Goal: Task Accomplishment & Management: Complete application form

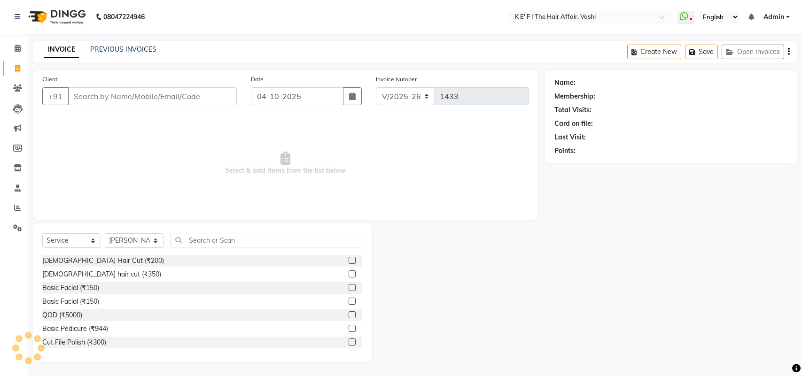
select select "6025"
select select "service"
select select "43807"
click at [118, 45] on link "PREVIOUS INVOICES" at bounding box center [123, 49] width 66 height 8
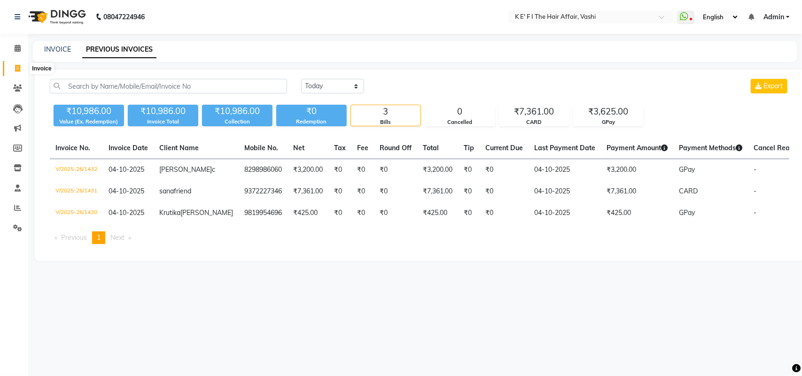
click at [13, 71] on span at bounding box center [17, 68] width 16 height 11
select select "6025"
select select "service"
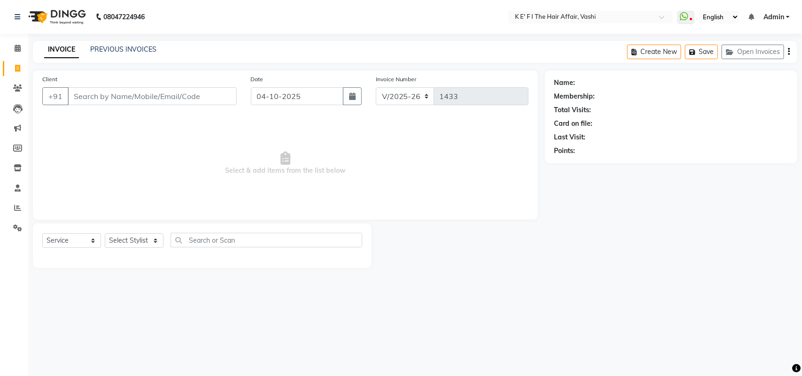
select select "43807"
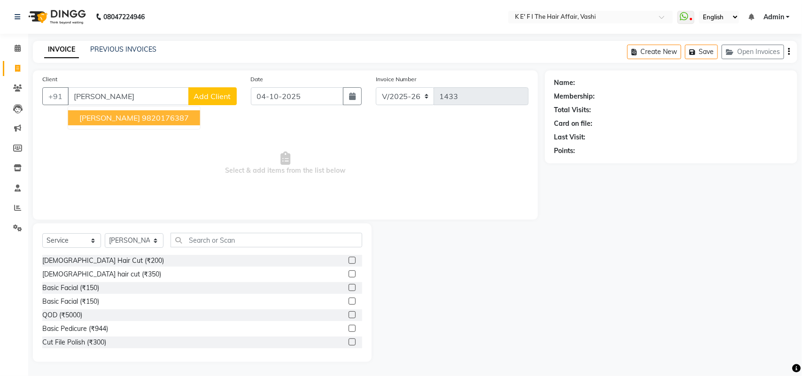
click at [121, 115] on span "[PERSON_NAME]" at bounding box center [109, 117] width 61 height 9
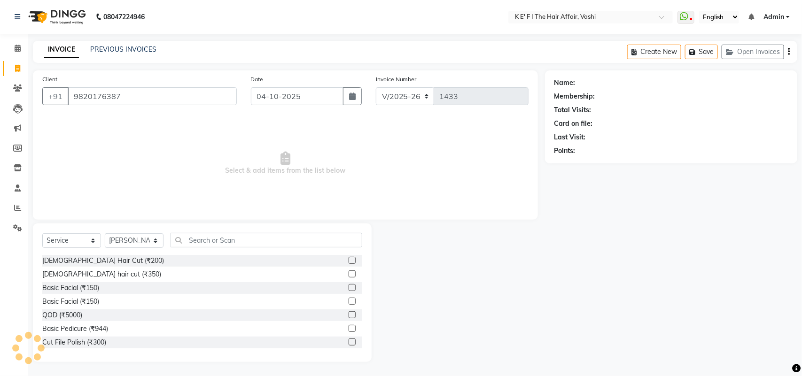
type input "9820176387"
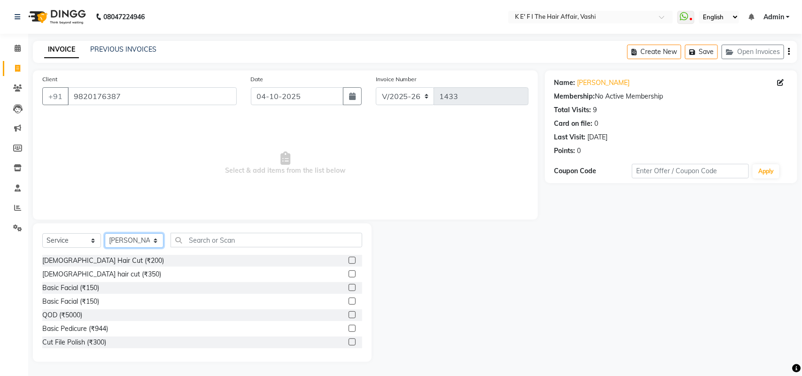
click at [131, 238] on select "Select Stylist aayaz [PERSON_NAME] [PERSON_NAME] Athem [PERSON_NAME] [PERSON_NA…" at bounding box center [134, 240] width 59 height 15
select select "44727"
click at [105, 233] on select "Select Stylist aayaz [PERSON_NAME] [PERSON_NAME] Athem [PERSON_NAME] [PERSON_NA…" at bounding box center [134, 240] width 59 height 15
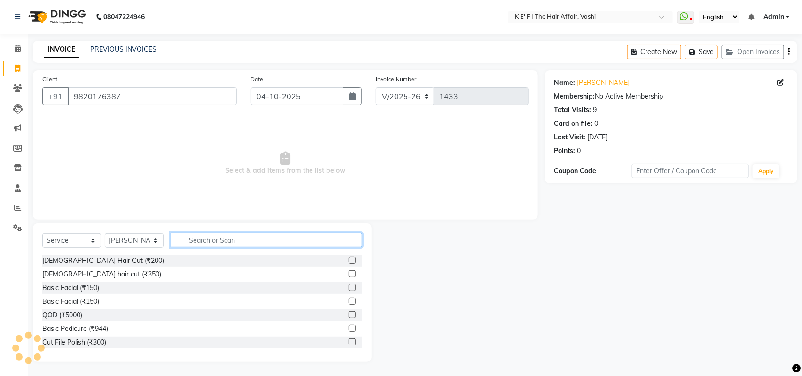
click at [199, 239] on input "text" at bounding box center [266, 240] width 192 height 15
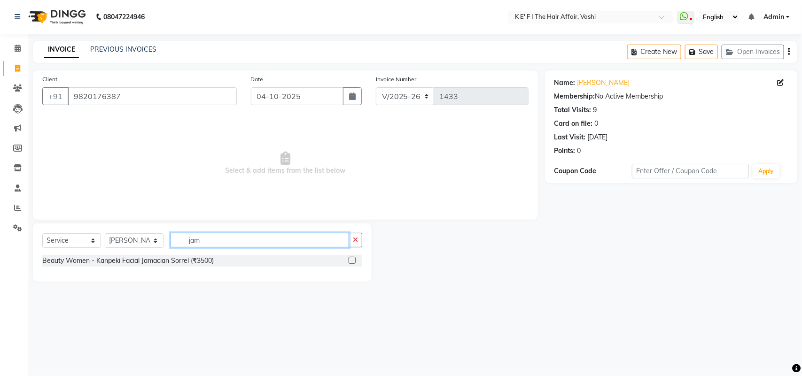
type input "jam"
drag, startPoint x: 355, startPoint y: 260, endPoint x: 350, endPoint y: 263, distance: 5.4
click at [351, 262] on label at bounding box center [351, 260] width 7 height 7
click at [351, 262] on input "checkbox" at bounding box center [351, 261] width 6 height 6
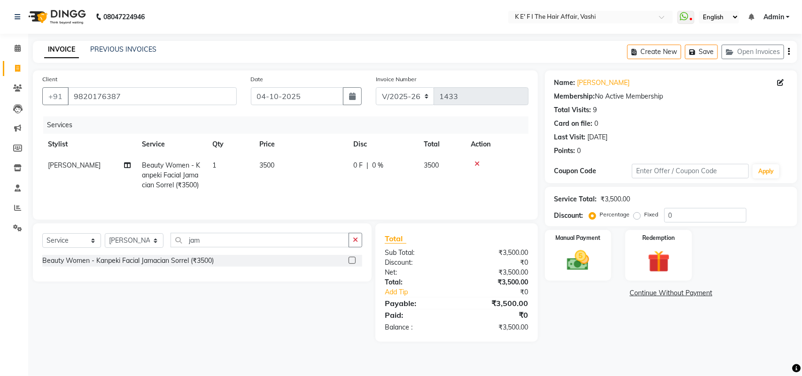
checkbox input "false"
click at [295, 186] on td "3500" at bounding box center [301, 175] width 94 height 41
select select "44727"
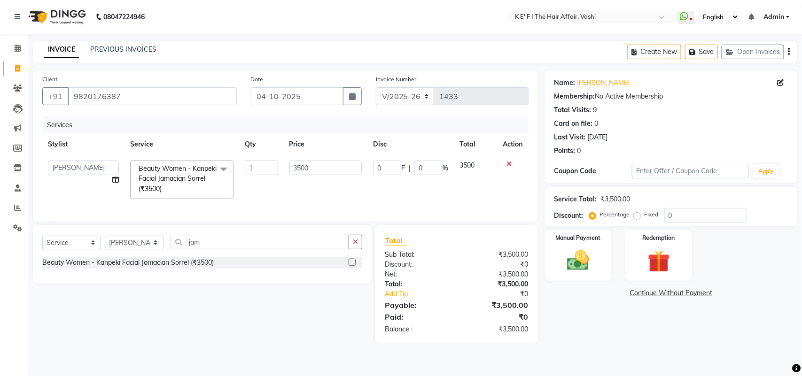
click at [287, 168] on td "3500" at bounding box center [326, 180] width 84 height 50
click at [298, 172] on input "3500" at bounding box center [325, 168] width 73 height 15
type input "4000"
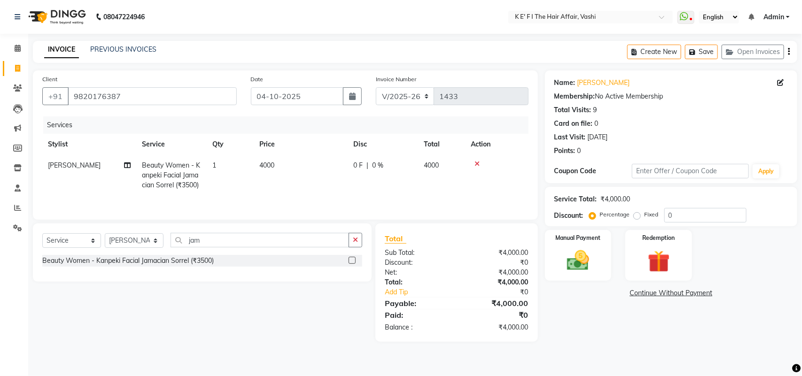
click at [300, 187] on td "4000" at bounding box center [301, 175] width 94 height 41
select select "44727"
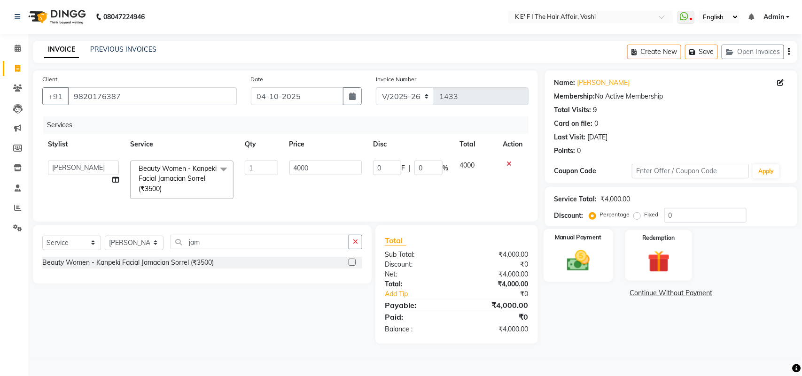
drag, startPoint x: 584, startPoint y: 262, endPoint x: 593, endPoint y: 267, distance: 10.5
click at [584, 263] on img at bounding box center [577, 260] width 37 height 26
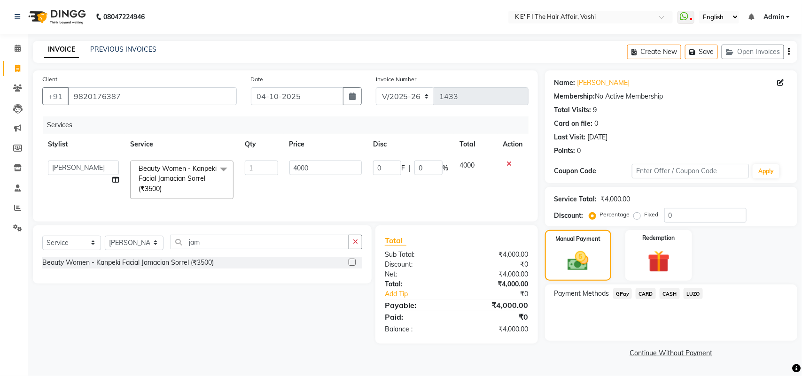
click at [622, 293] on span "GPay" at bounding box center [622, 293] width 19 height 11
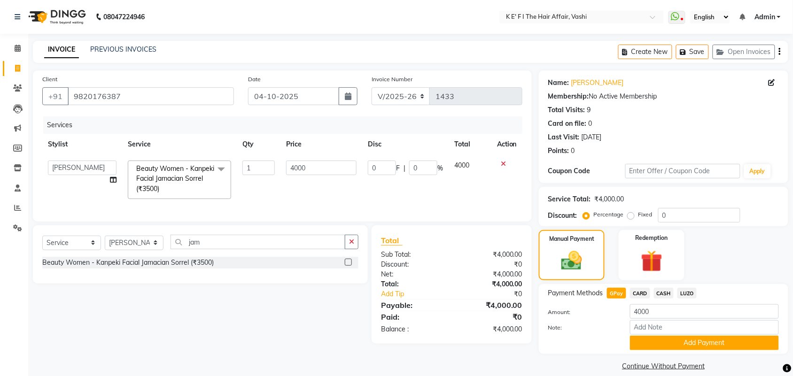
drag, startPoint x: 653, startPoint y: 346, endPoint x: 646, endPoint y: 336, distance: 12.5
click at [648, 342] on button "Add Payment" at bounding box center [704, 343] width 149 height 15
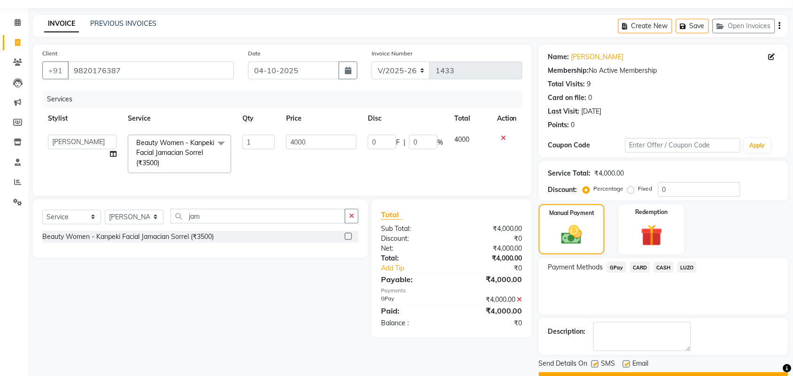
scroll to position [51, 0]
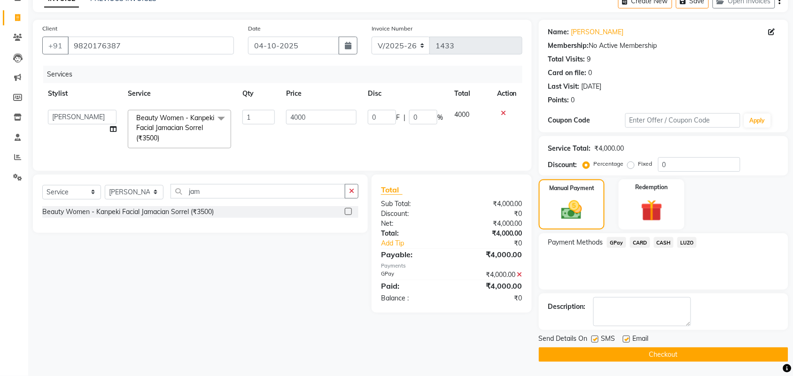
click at [598, 338] on label at bounding box center [594, 339] width 7 height 7
click at [597, 338] on input "checkbox" at bounding box center [594, 340] width 6 height 6
checkbox input "false"
click at [628, 339] on label at bounding box center [626, 339] width 7 height 7
click at [628, 339] on input "checkbox" at bounding box center [626, 340] width 6 height 6
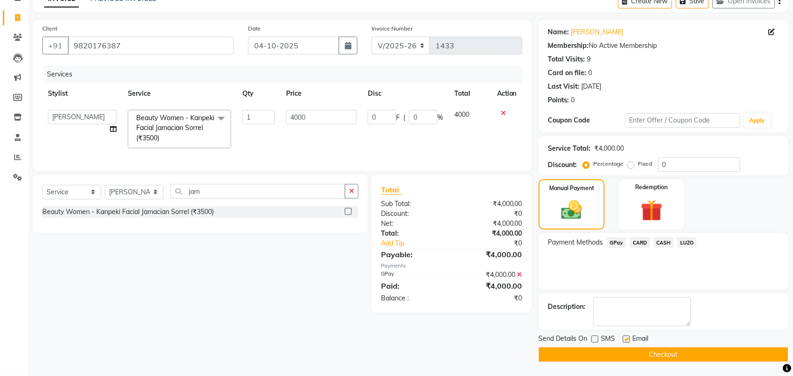
checkbox input "false"
click at [630, 351] on button "Checkout" at bounding box center [663, 354] width 249 height 15
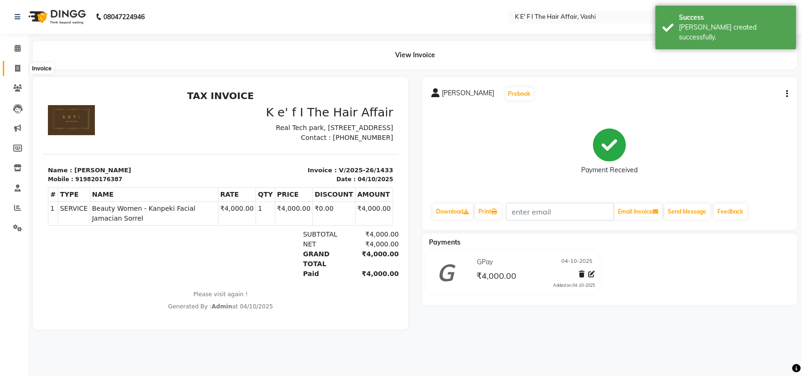
click at [16, 69] on icon at bounding box center [17, 68] width 5 height 7
select select "6025"
select select "service"
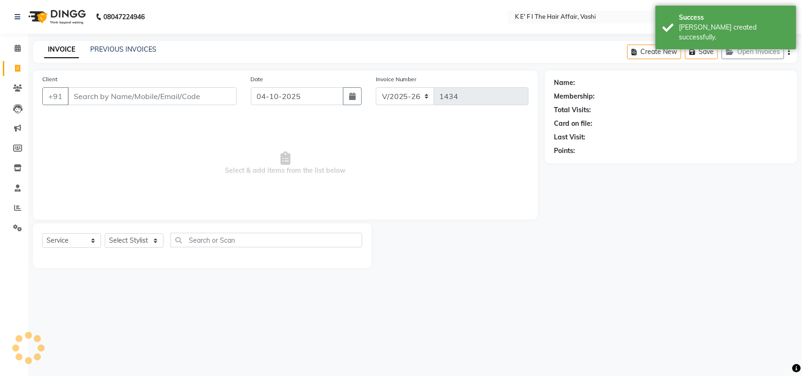
select select "43807"
